Goal: Task Accomplishment & Management: Manage account settings

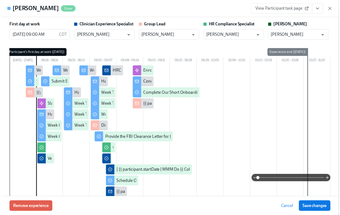
scroll to position [0, 7621]
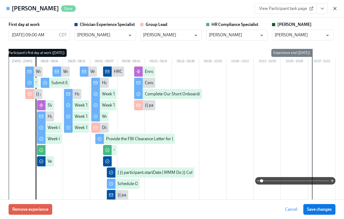
click at [332, 8] on icon "button" at bounding box center [334, 8] width 5 height 5
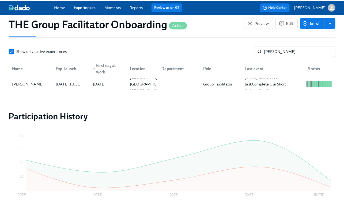
scroll to position [0, 7617]
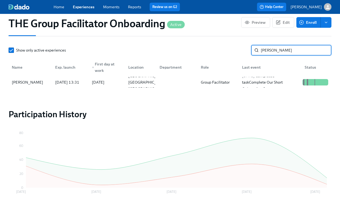
click at [273, 54] on input "lakisha" at bounding box center [296, 50] width 71 height 11
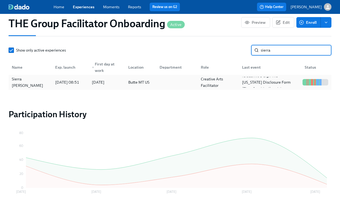
click at [31, 88] on div "Sierra McClain" at bounding box center [30, 82] width 41 height 13
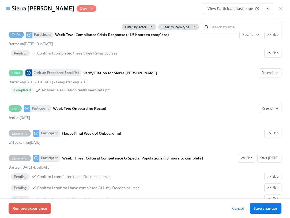
scroll to position [842, 0]
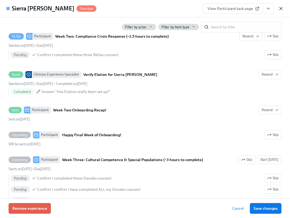
click at [278, 9] on icon "button" at bounding box center [280, 8] width 5 height 5
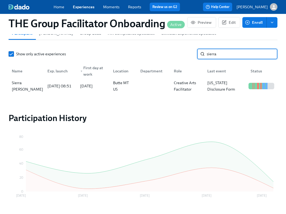
click at [210, 57] on input "sierra" at bounding box center [242, 54] width 71 height 11
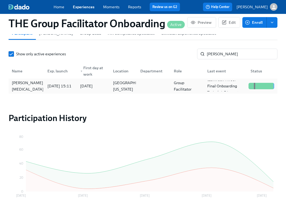
click at [44, 86] on div "2025/08/14 15:11" at bounding box center [59, 86] width 33 height 11
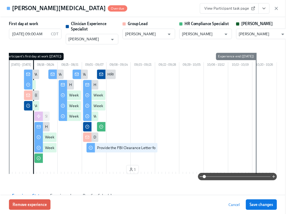
scroll to position [0, 7675]
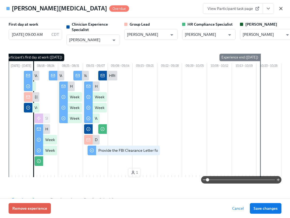
click at [281, 8] on icon "button" at bounding box center [280, 8] width 3 height 3
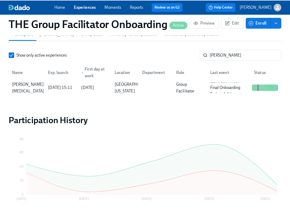
scroll to position [0, 7671]
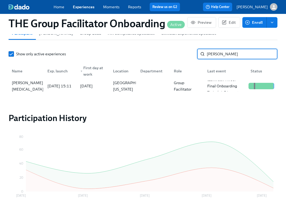
click at [226, 55] on input "tara" at bounding box center [242, 54] width 71 height 11
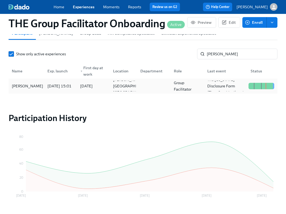
click at [43, 91] on div "2025/08/21 15:01" at bounding box center [59, 86] width 33 height 11
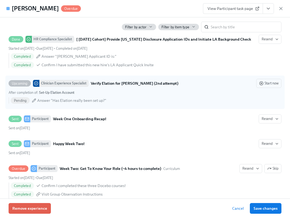
scroll to position [607, 0]
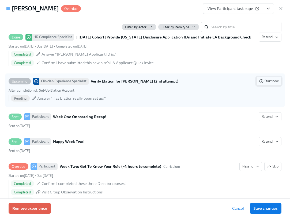
click at [261, 84] on span "Start now" at bounding box center [268, 81] width 19 height 5
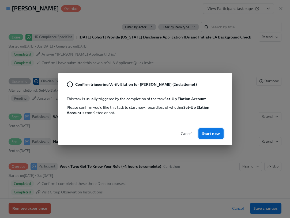
click at [213, 132] on span "Start now" at bounding box center [211, 133] width 18 height 5
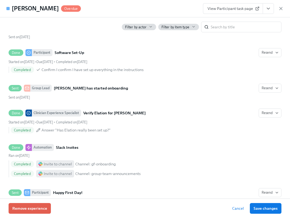
scroll to position [203, 0]
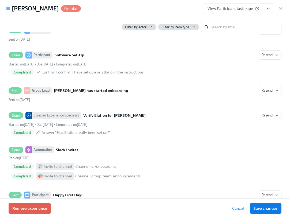
click at [284, 47] on div "First day at work 08/25/2025 09:00 AM CDT ​ Clinician Experience Specialist Lar…" at bounding box center [145, 107] width 290 height 181
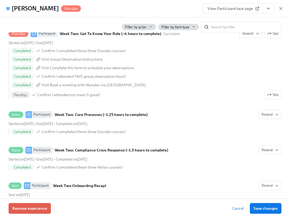
scroll to position [674, 0]
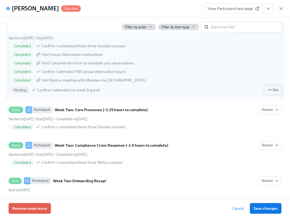
click at [267, 92] on icon "button" at bounding box center [269, 90] width 4 height 4
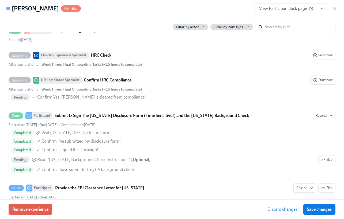
scroll to position [1067, 0]
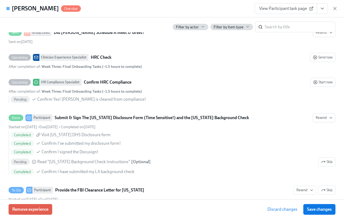
click at [299, 10] on span "View Participant task page" at bounding box center [285, 8] width 53 height 5
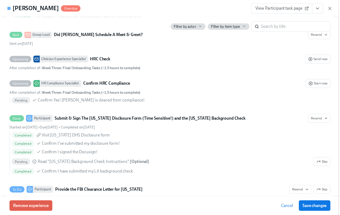
scroll to position [1070, 0]
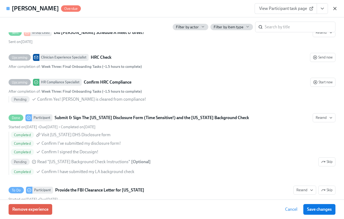
click at [337, 9] on icon "button" at bounding box center [334, 8] width 5 height 5
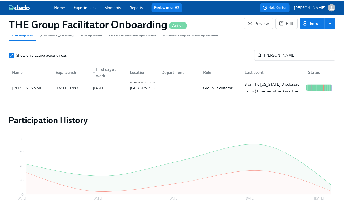
scroll to position [0, 7617]
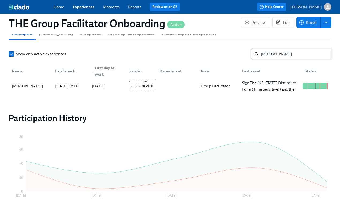
click at [284, 59] on input "ranny" at bounding box center [296, 54] width 71 height 11
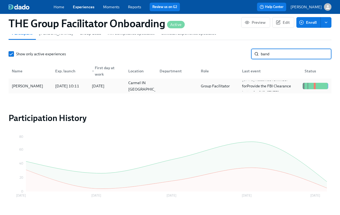
type input "band"
click at [44, 89] on div "Mariam Bandawal" at bounding box center [28, 86] width 36 height 6
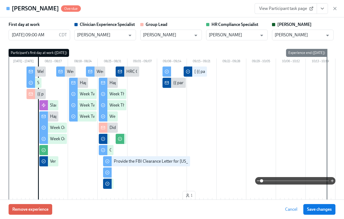
click at [324, 9] on icon "View task page" at bounding box center [321, 8] width 5 height 5
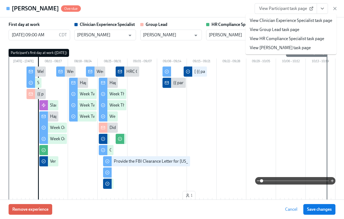
click at [317, 18] on link "View Clinician Experience Specialist task page" at bounding box center [291, 21] width 82 height 6
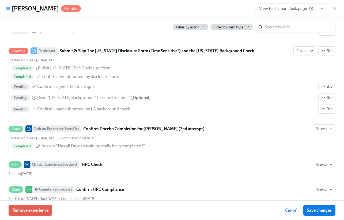
scroll to position [1187, 0]
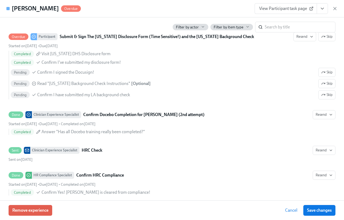
click at [340, 42] on div "First day at work 08/11/2025 09:00 AM CDT ​ Clinician Experience Specialist Lar…" at bounding box center [172, 108] width 344 height 183
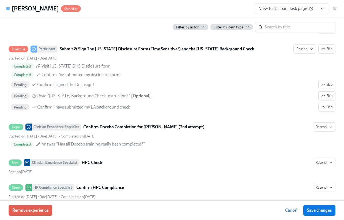
scroll to position [1085, 0]
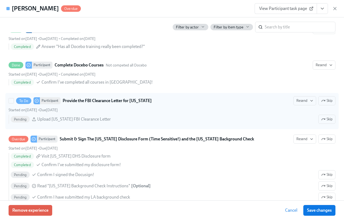
click at [100, 104] on strong "Provide the FBI Clearance Letter for Pennsylvania" at bounding box center [107, 100] width 89 height 6
click at [14, 103] on input "To Do Participant Provide the FBI Clearance Letter for Pennsylvania Resend Skip…" at bounding box center [11, 100] width 5 height 5
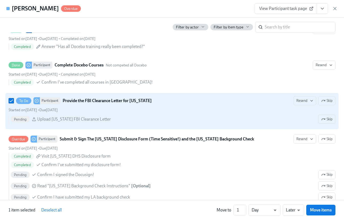
click at [101, 104] on strong "Provide the FBI Clearance Letter for Pennsylvania" at bounding box center [107, 100] width 89 height 6
click at [14, 103] on input "To Do Participant Provide the FBI Clearance Letter for Pennsylvania Resend Skip…" at bounding box center [11, 100] width 5 height 5
checkbox input "false"
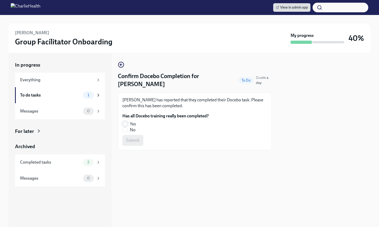
click at [127, 125] on input "Yes" at bounding box center [125, 123] width 5 height 5
radio input "true"
click at [132, 136] on button "Submit" at bounding box center [132, 140] width 21 height 11
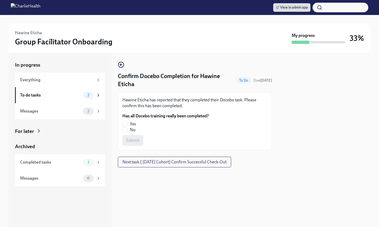
click at [128, 121] on label "Yes" at bounding box center [163, 124] width 82 height 6
click at [127, 121] on input "Yes" at bounding box center [125, 123] width 5 height 5
radio input "true"
click at [135, 138] on span "Submit" at bounding box center [132, 140] width 13 height 5
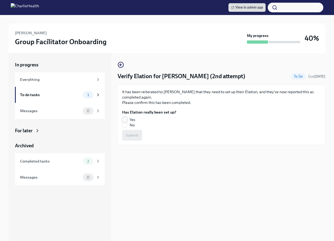
click at [127, 117] on input "Yes" at bounding box center [125, 119] width 5 height 5
radio input "true"
click at [128, 134] on span "Submit" at bounding box center [132, 134] width 13 height 5
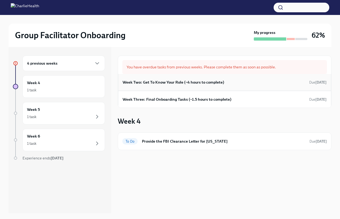
click at [246, 83] on div "Week Two: Get To Know Your Role (~4 hours to complete) Due [DATE]" at bounding box center [225, 82] width 204 height 8
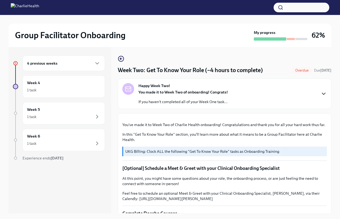
click at [320, 93] on icon "button" at bounding box center [323, 94] width 6 height 6
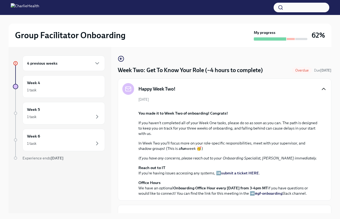
click at [322, 89] on icon "button" at bounding box center [323, 89] width 6 height 6
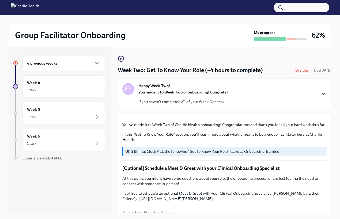
click at [321, 93] on icon "button" at bounding box center [323, 94] width 6 height 6
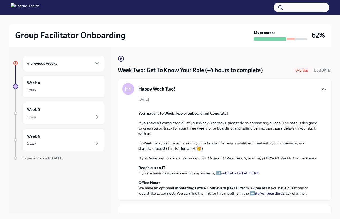
click at [322, 89] on icon "button" at bounding box center [323, 89] width 3 height 2
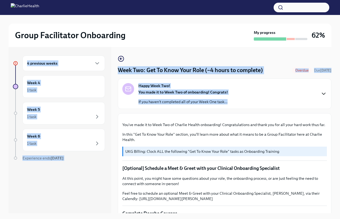
drag, startPoint x: 339, startPoint y: 44, endPoint x: 331, endPoint y: 92, distance: 48.3
click at [331, 92] on div "Group Facilitator Onboarding My progress 62% 4 previous weeks Week 4 1 task Wee…" at bounding box center [170, 122] width 340 height 214
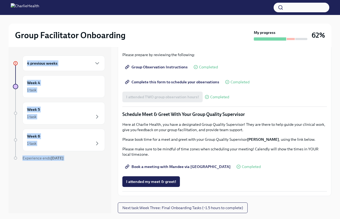
scroll to position [495, 0]
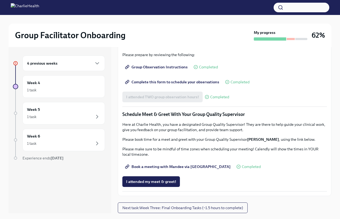
click at [92, 64] on div "4 previous weeks" at bounding box center [63, 63] width 73 height 6
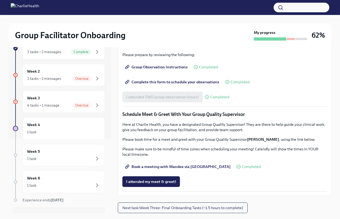
scroll to position [87, 0]
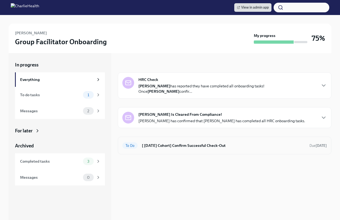
click at [179, 150] on div "To Do [ Aug 11th Cohort] Confirm Successful Check-Out Due in 4 days" at bounding box center [224, 145] width 204 height 9
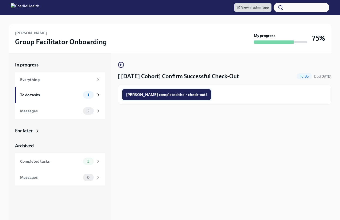
click at [168, 98] on button "Mariam completed their check-out!" at bounding box center [166, 94] width 88 height 11
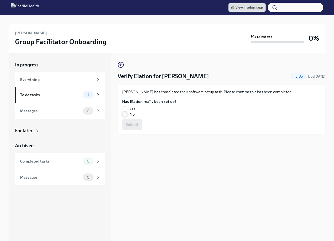
click at [125, 114] on input "No" at bounding box center [125, 114] width 5 height 5
radio input "true"
click at [128, 122] on span "Submit" at bounding box center [132, 124] width 13 height 5
click at [125, 107] on input "Yes" at bounding box center [125, 108] width 5 height 5
radio input "true"
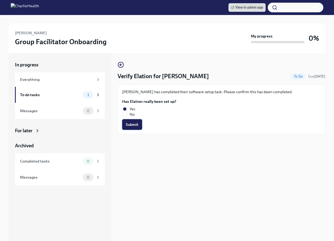
click at [133, 124] on span "Submit" at bounding box center [132, 124] width 13 height 5
click at [128, 107] on label "Yes" at bounding box center [147, 108] width 50 height 5
click at [127, 107] on input "Yes" at bounding box center [125, 108] width 5 height 5
radio input "true"
click at [135, 125] on span "Submit" at bounding box center [132, 124] width 13 height 5
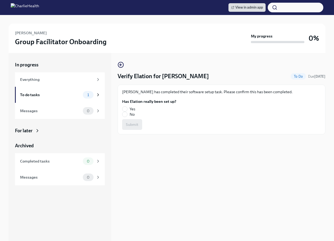
click at [130, 107] on span "Yes" at bounding box center [133, 108] width 6 height 5
click at [127, 107] on input "Yes" at bounding box center [125, 108] width 5 height 5
radio input "true"
click at [132, 123] on span "Submit" at bounding box center [132, 124] width 13 height 5
click at [127, 114] on input "No" at bounding box center [125, 114] width 5 height 5
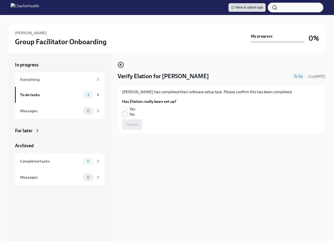
radio input "true"
click at [135, 123] on span "Submit" at bounding box center [132, 124] width 13 height 5
click at [126, 108] on input "Yes" at bounding box center [125, 108] width 5 height 5
radio input "true"
click at [139, 123] on button "Submit" at bounding box center [132, 124] width 20 height 11
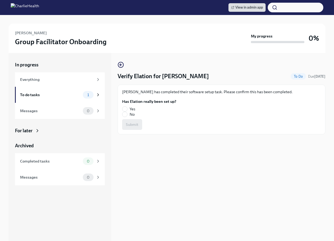
click at [124, 106] on fieldset "Has Elation really been set up? Yes No" at bounding box center [149, 108] width 54 height 18
click at [125, 108] on input "Yes" at bounding box center [125, 108] width 5 height 5
radio input "true"
click at [136, 123] on span "Submit" at bounding box center [132, 124] width 13 height 5
